Goal: Information Seeking & Learning: Learn about a topic

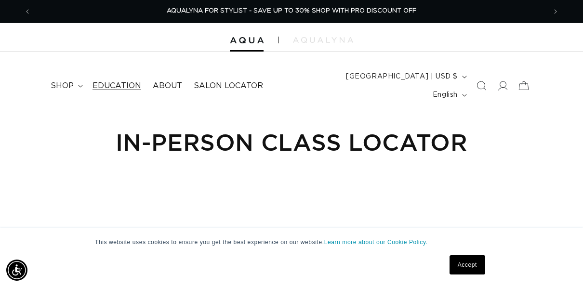
click at [107, 82] on span "Education" at bounding box center [117, 86] width 49 height 10
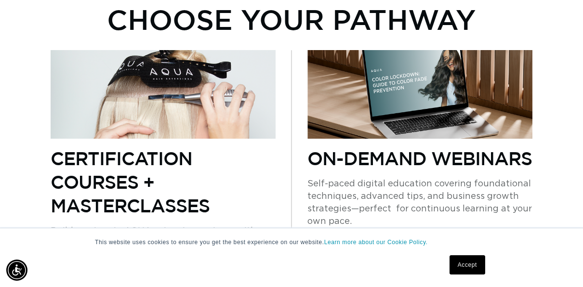
scroll to position [0, 515]
